Goal: Information Seeking & Learning: Learn about a topic

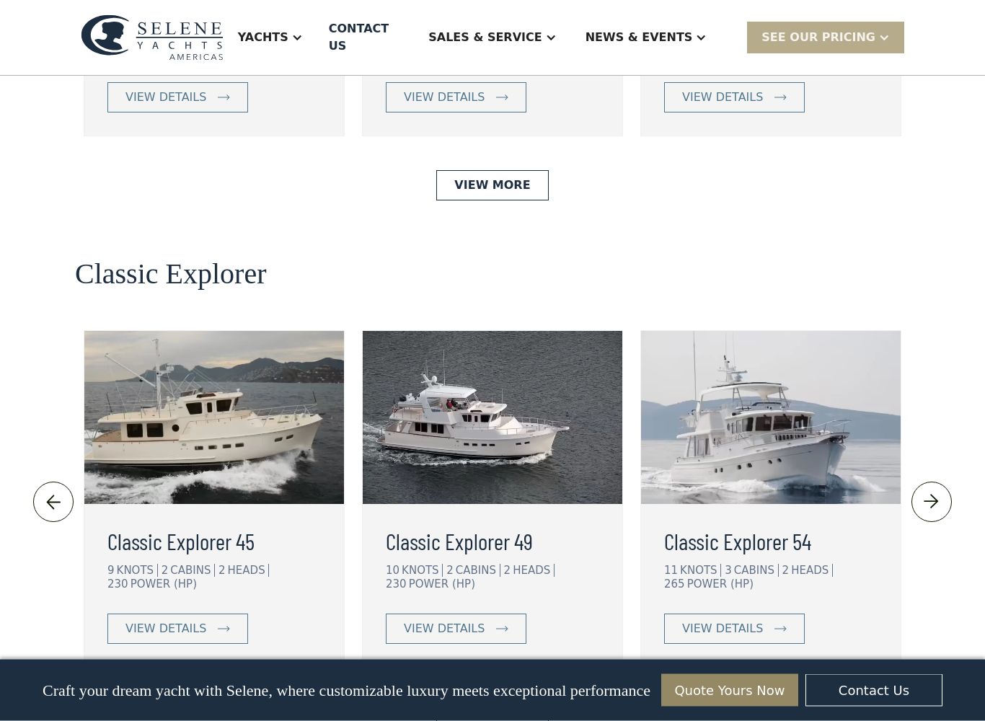
scroll to position [2989, 0]
click at [213, 614] on link "view details" at bounding box center [177, 629] width 141 height 30
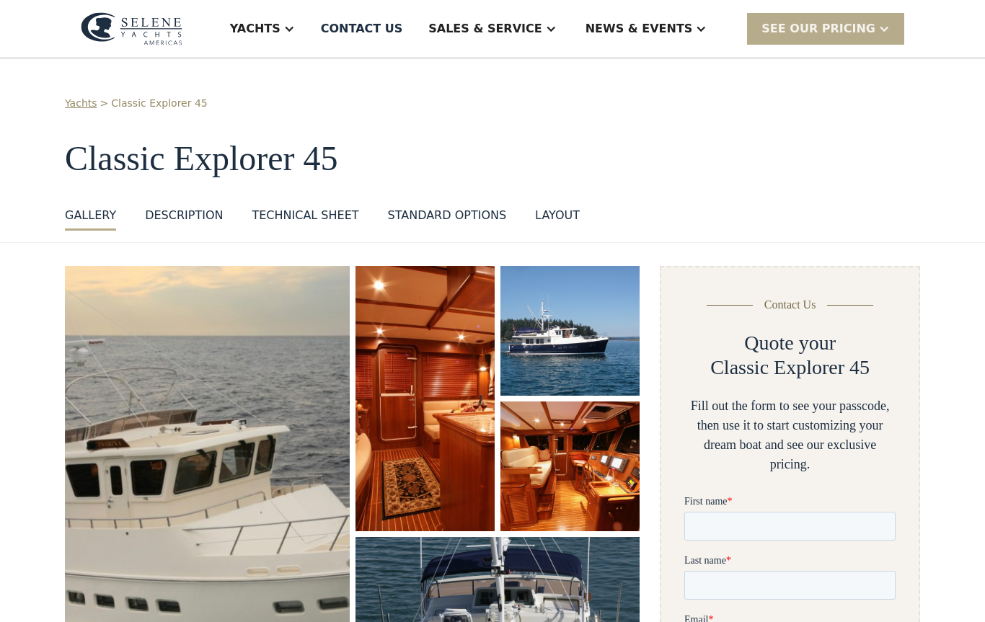
click at [311, 221] on div "Technical sheet" at bounding box center [305, 215] width 107 height 17
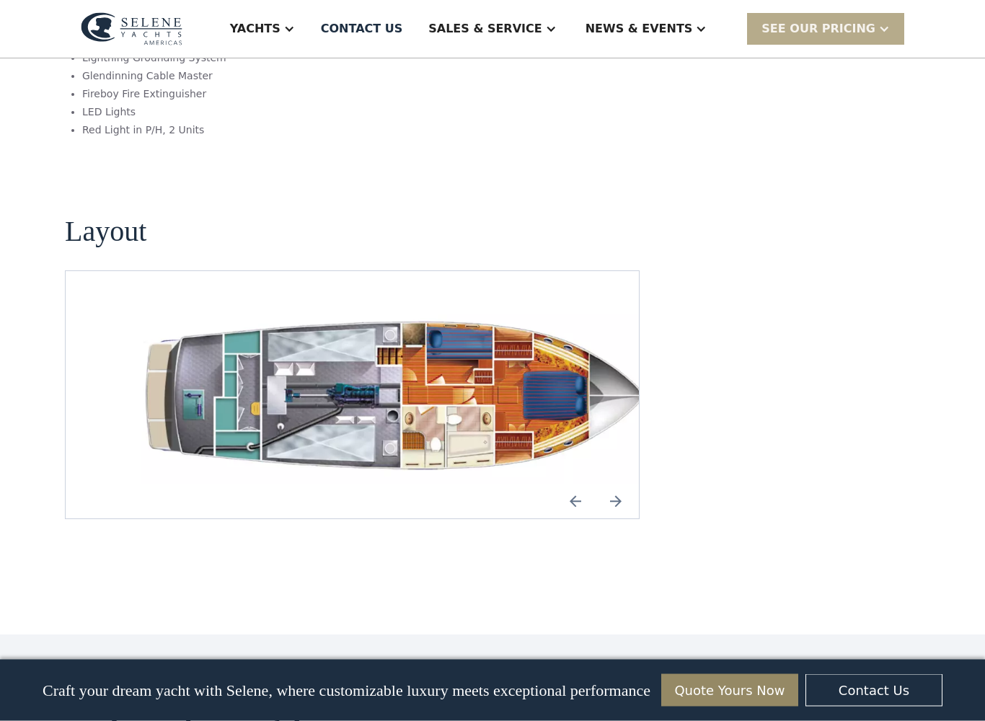
scroll to position [1989, 0]
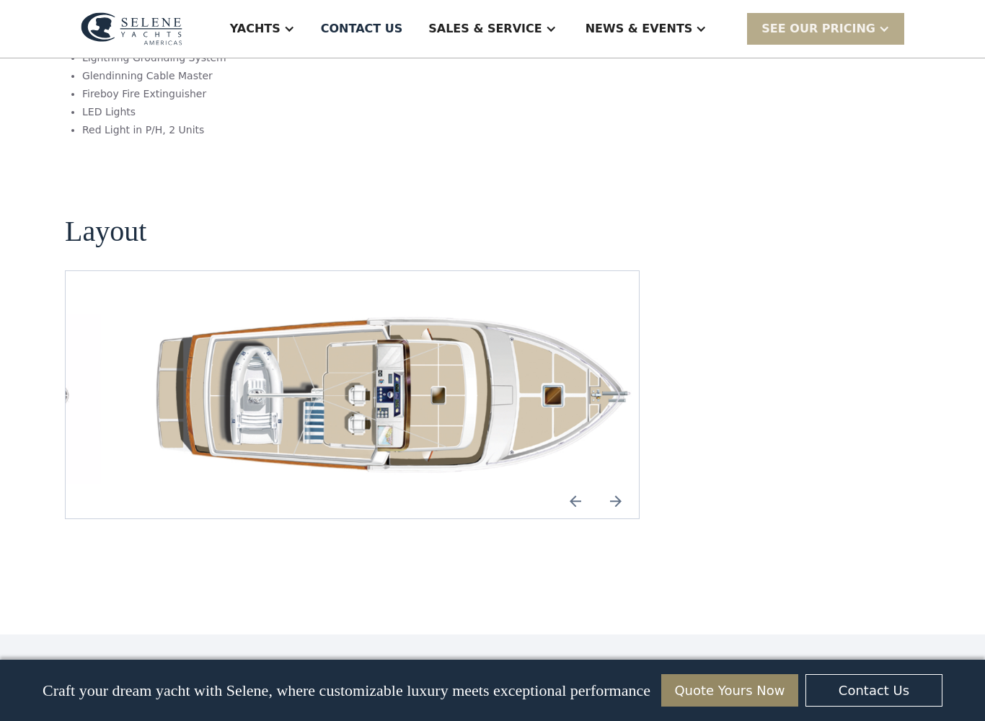
click at [602, 484] on img "Next slide" at bounding box center [616, 501] width 35 height 35
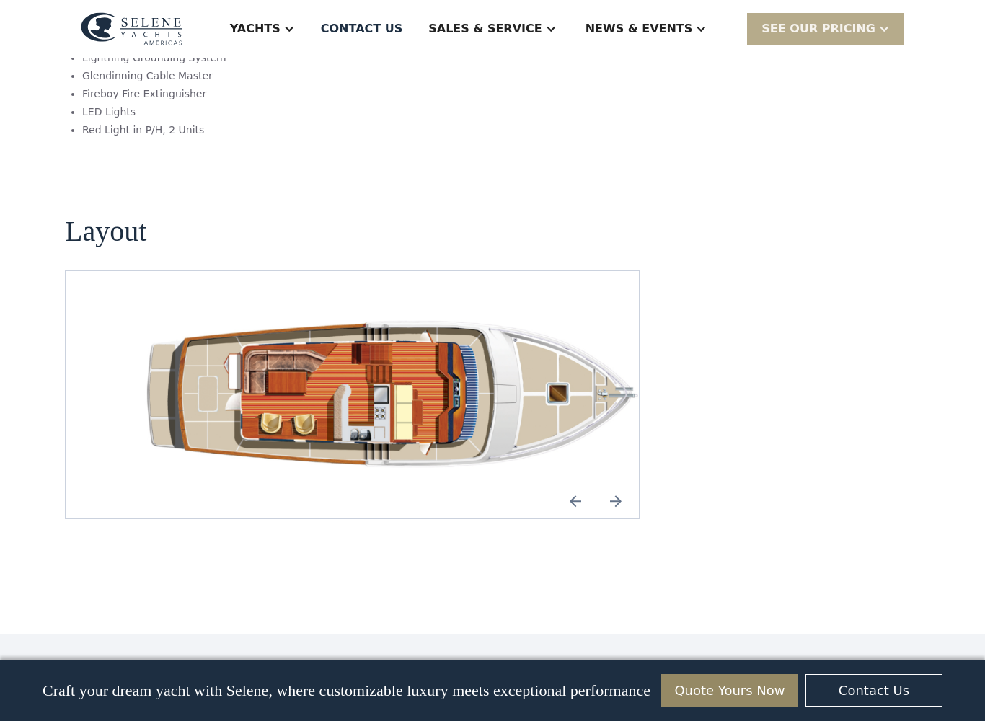
click at [576, 484] on img "Previous slide" at bounding box center [575, 501] width 35 height 35
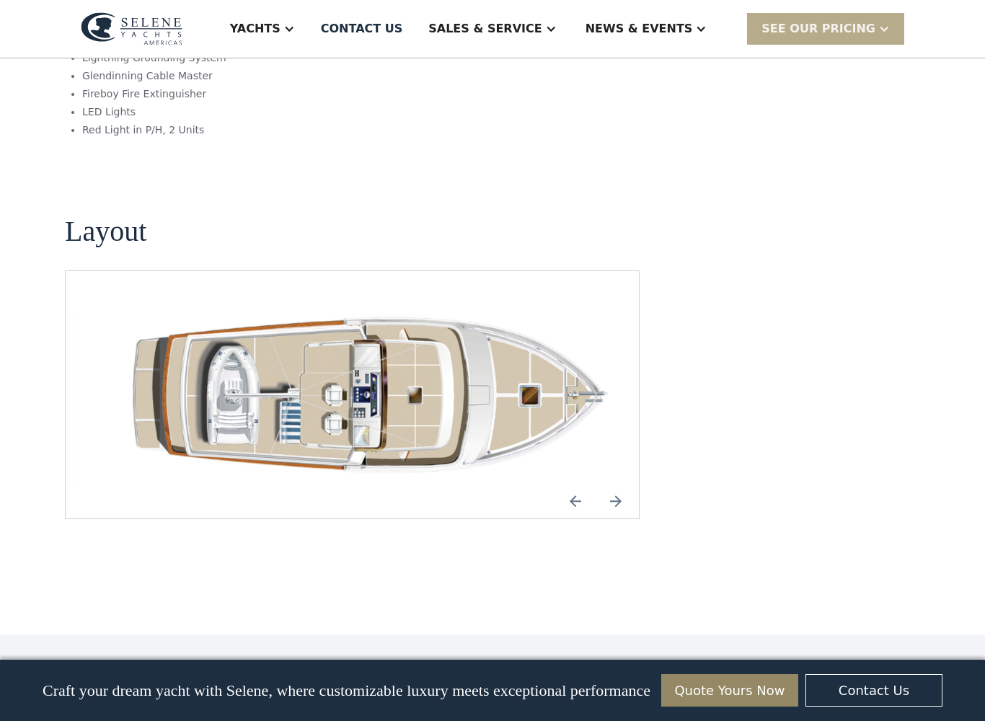
click at [574, 484] on img "Previous slide" at bounding box center [575, 501] width 35 height 35
click at [611, 484] on img "Next slide" at bounding box center [616, 501] width 35 height 35
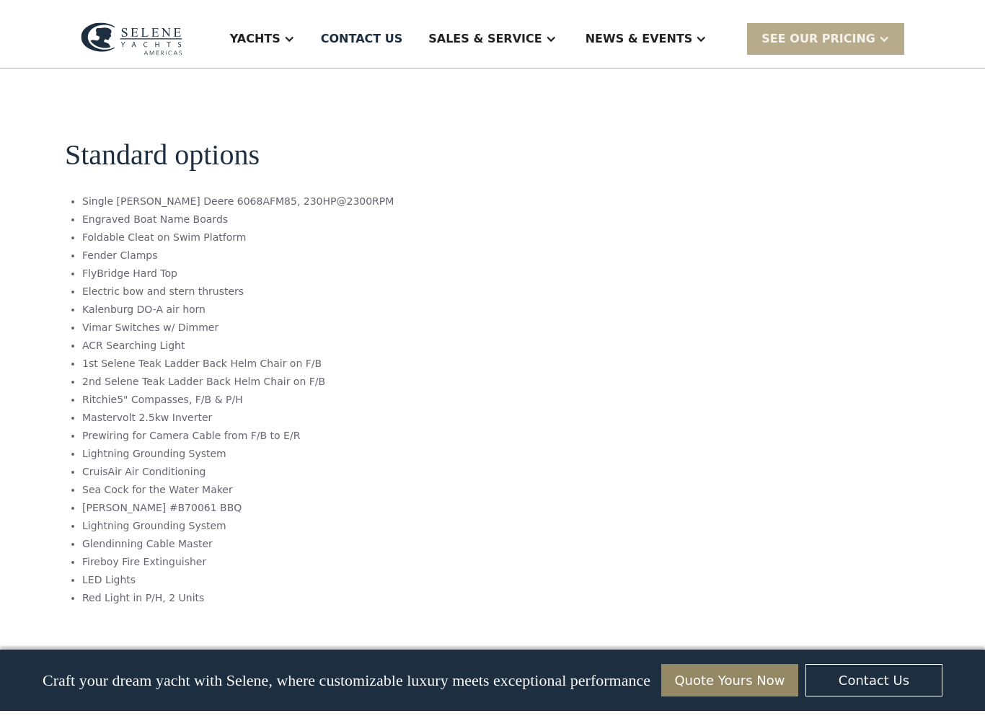
scroll to position [1531, 0]
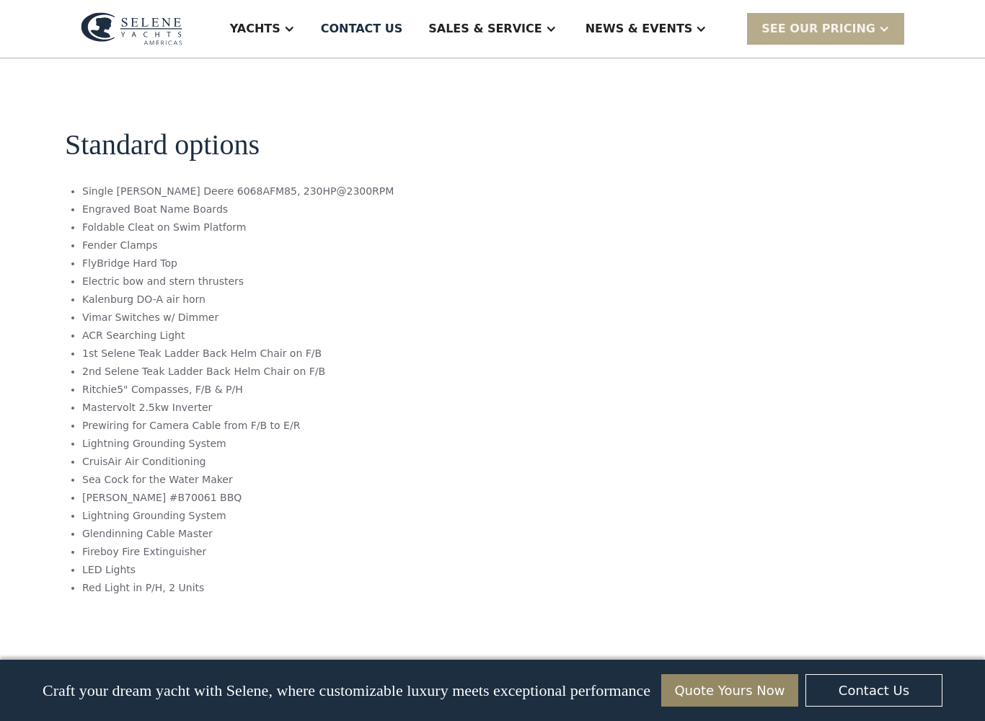
click at [281, 25] on div "Yachts" at bounding box center [255, 28] width 50 height 17
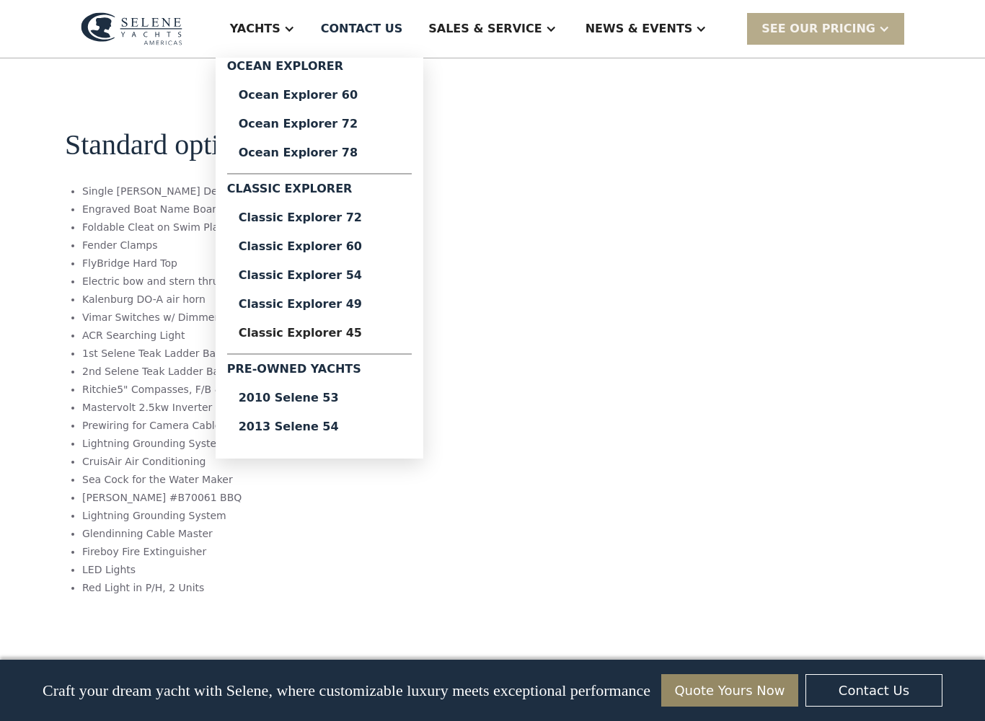
click at [377, 304] on div "Classic Explorer 49" at bounding box center [320, 305] width 162 height 12
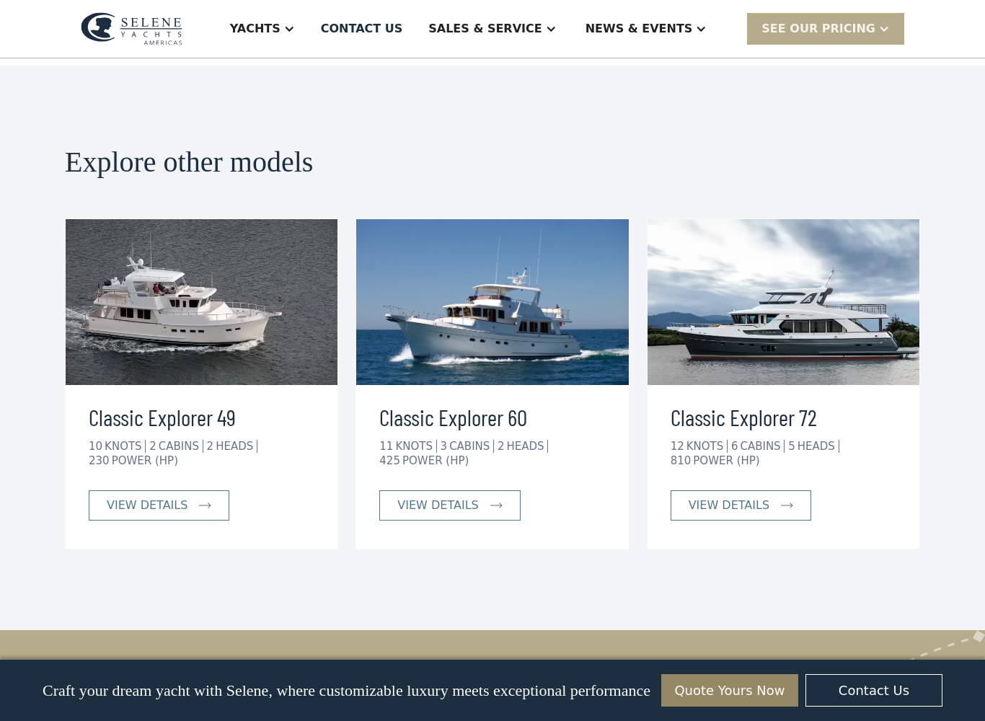
scroll to position [3187, 0]
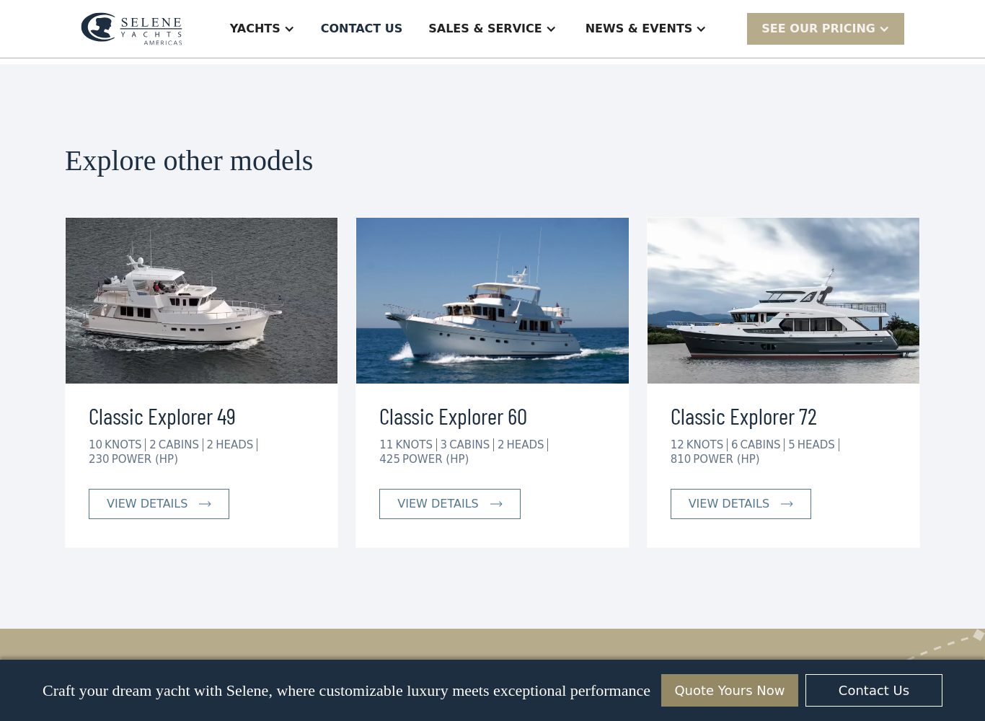
click at [860, 32] on div "SEE Our Pricing" at bounding box center [819, 28] width 114 height 17
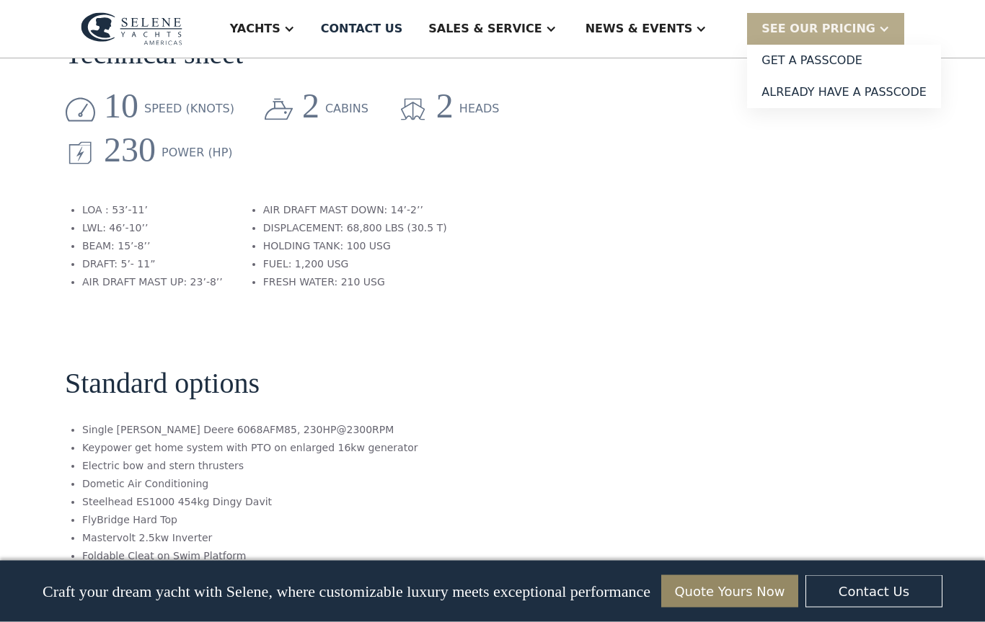
scroll to position [1946, 0]
